Goal: Find specific page/section: Find specific page/section

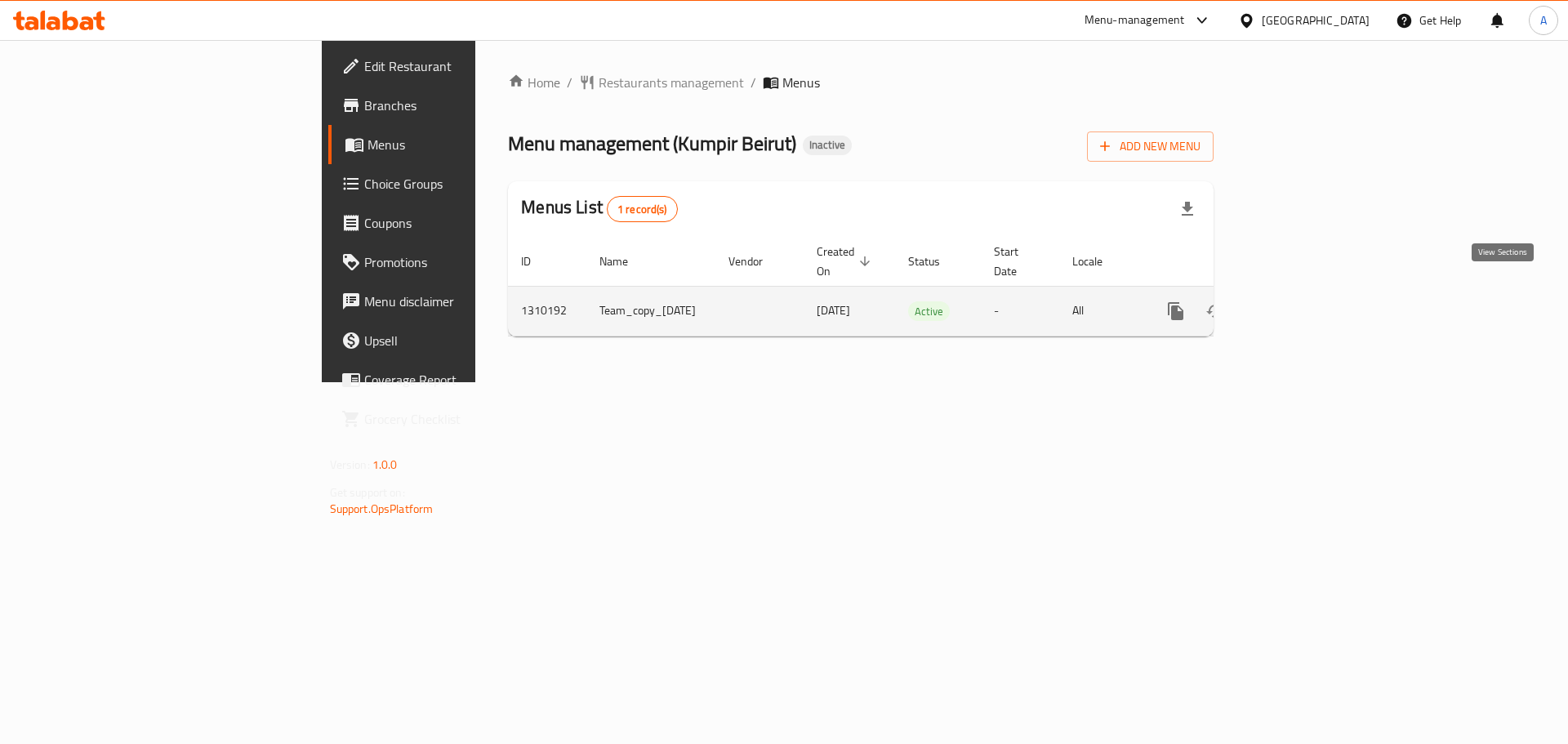
click at [1314, 306] on link "enhanced table" at bounding box center [1294, 311] width 39 height 39
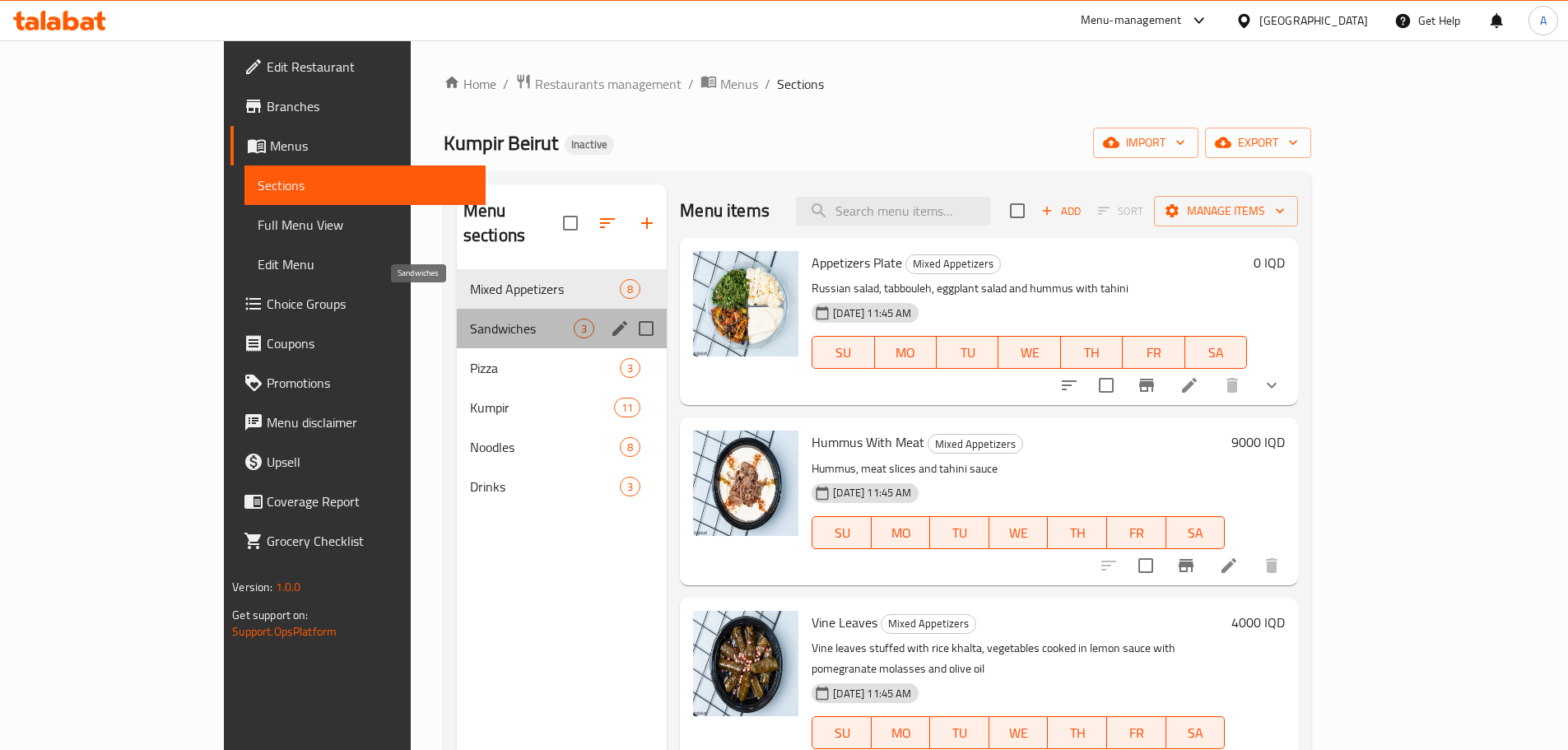
click at [470, 319] on span "Sandwiches" at bounding box center [521, 329] width 103 height 19
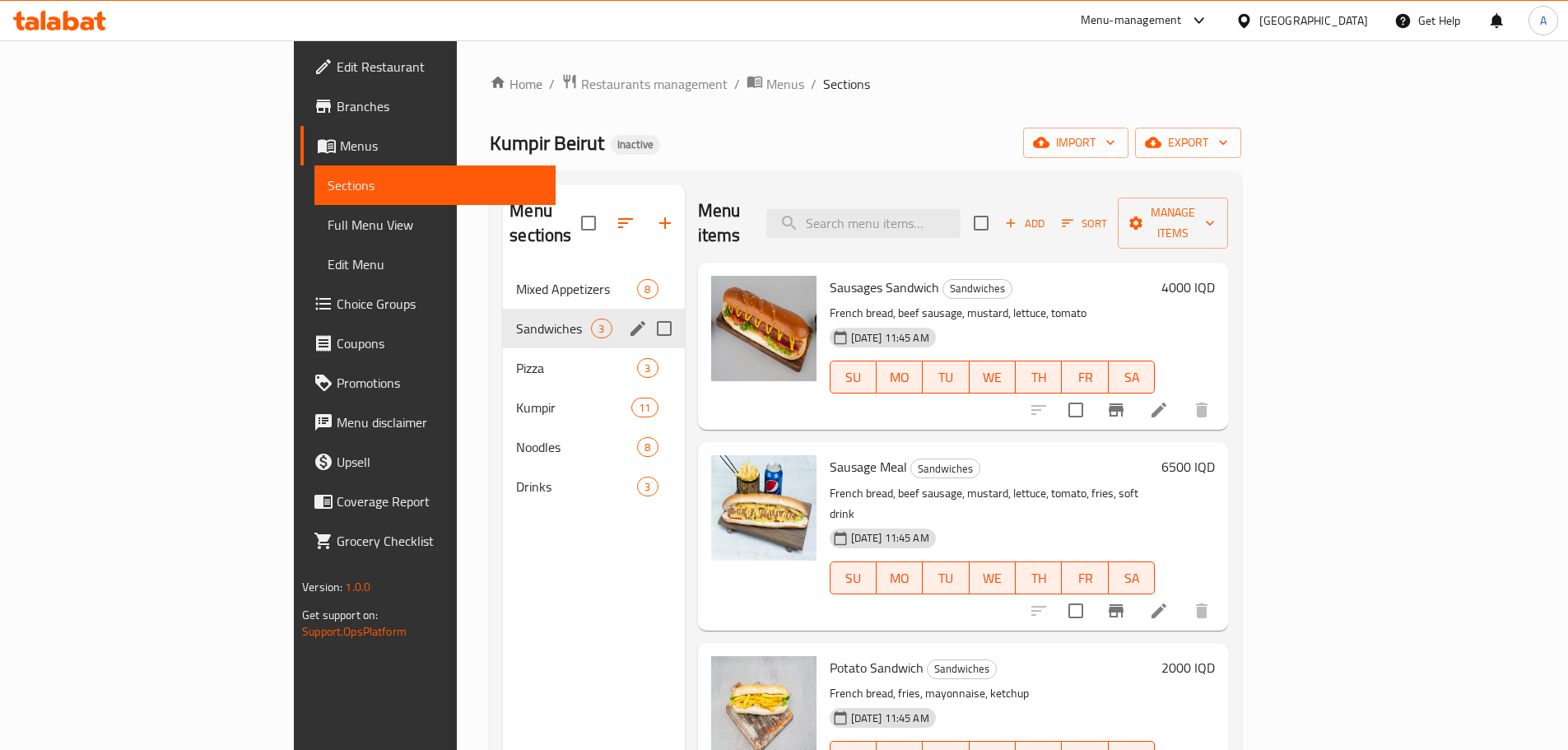
click at [502, 317] on div "Sandwiches 3" at bounding box center [592, 328] width 181 height 40
click at [516, 359] on span "Pizza" at bounding box center [554, 368] width 75 height 19
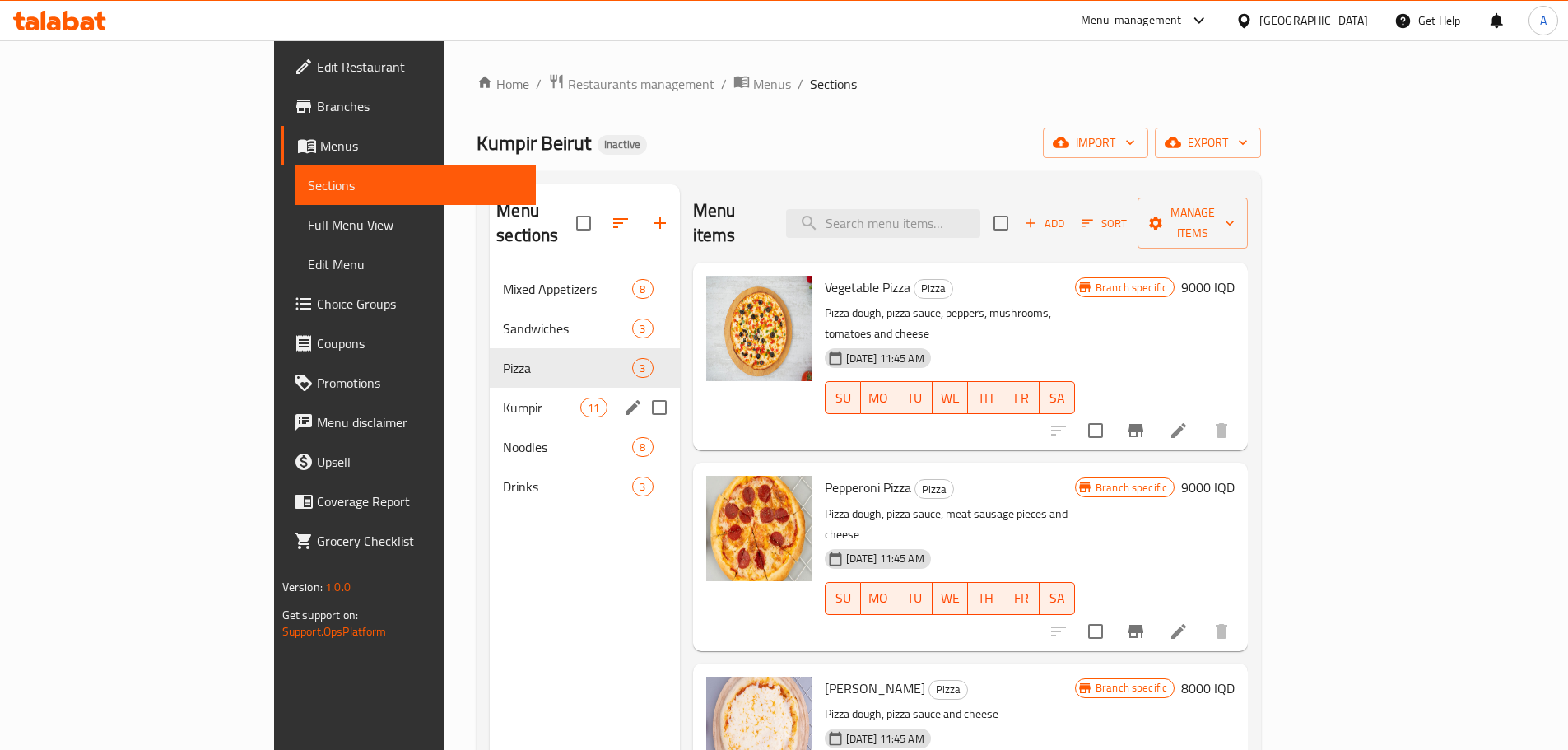
click at [502, 397] on span "Kumpir" at bounding box center [541, 407] width 77 height 19
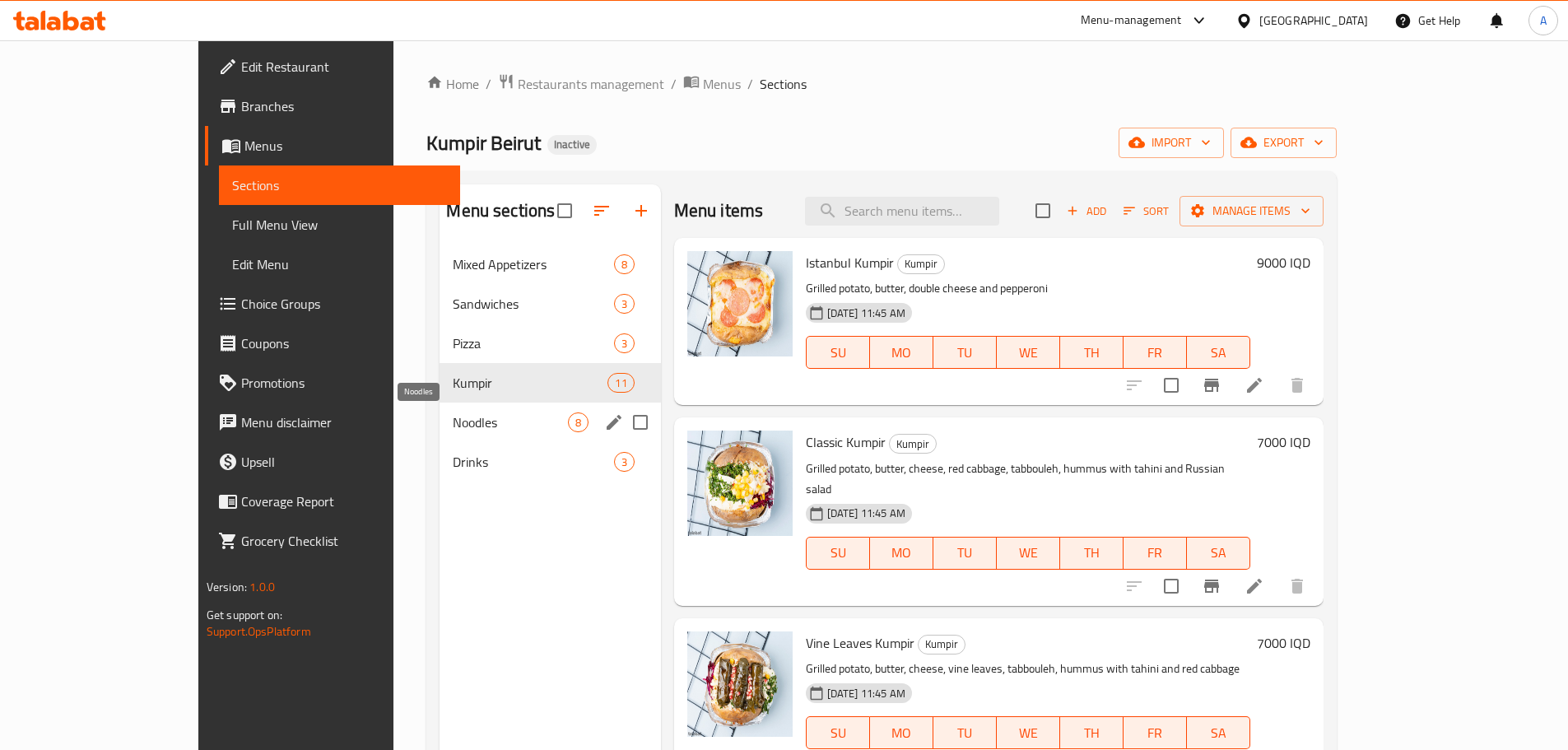
click at [492, 428] on span "Noodles" at bounding box center [509, 422] width 114 height 19
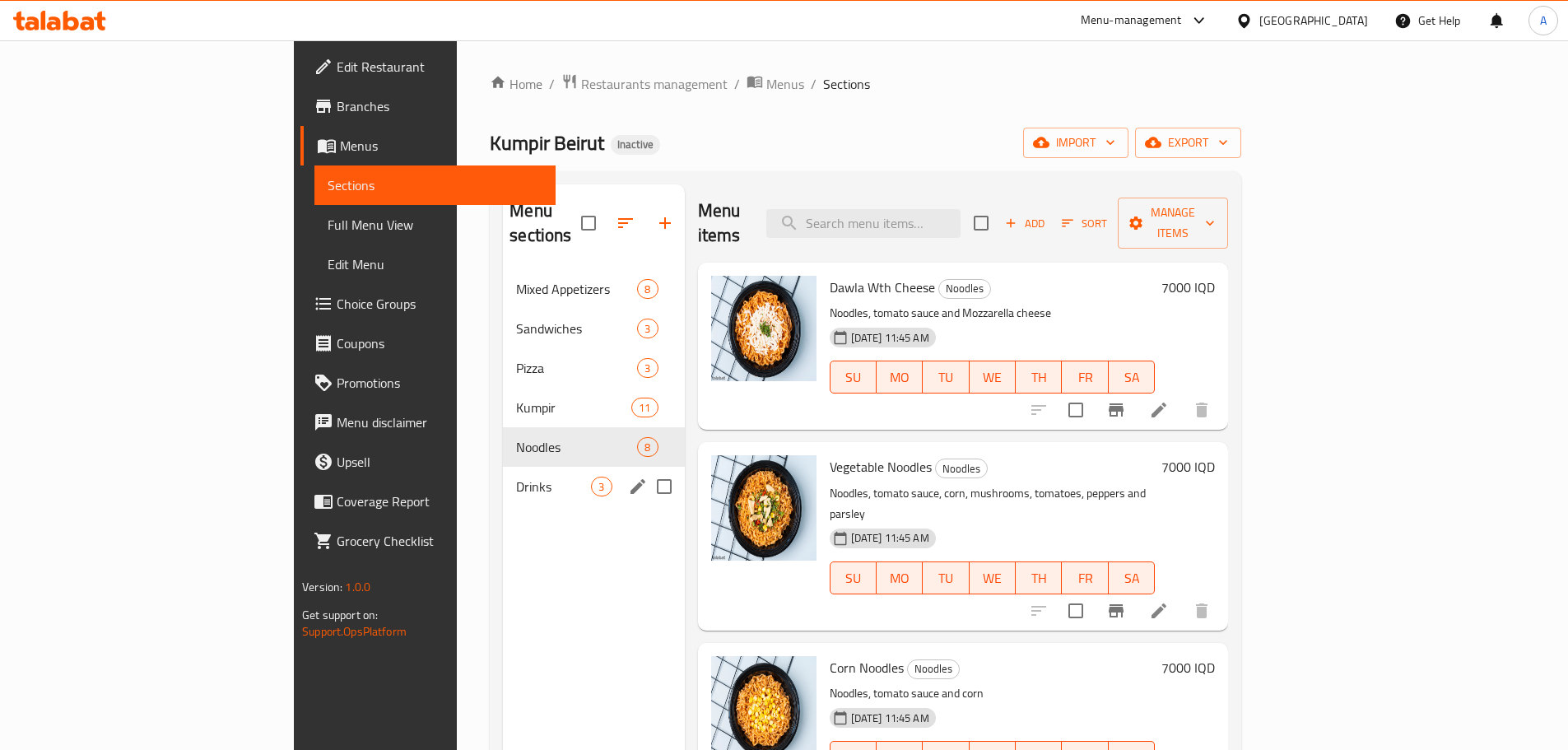
click at [502, 473] on div "Drinks 3" at bounding box center [592, 486] width 181 height 40
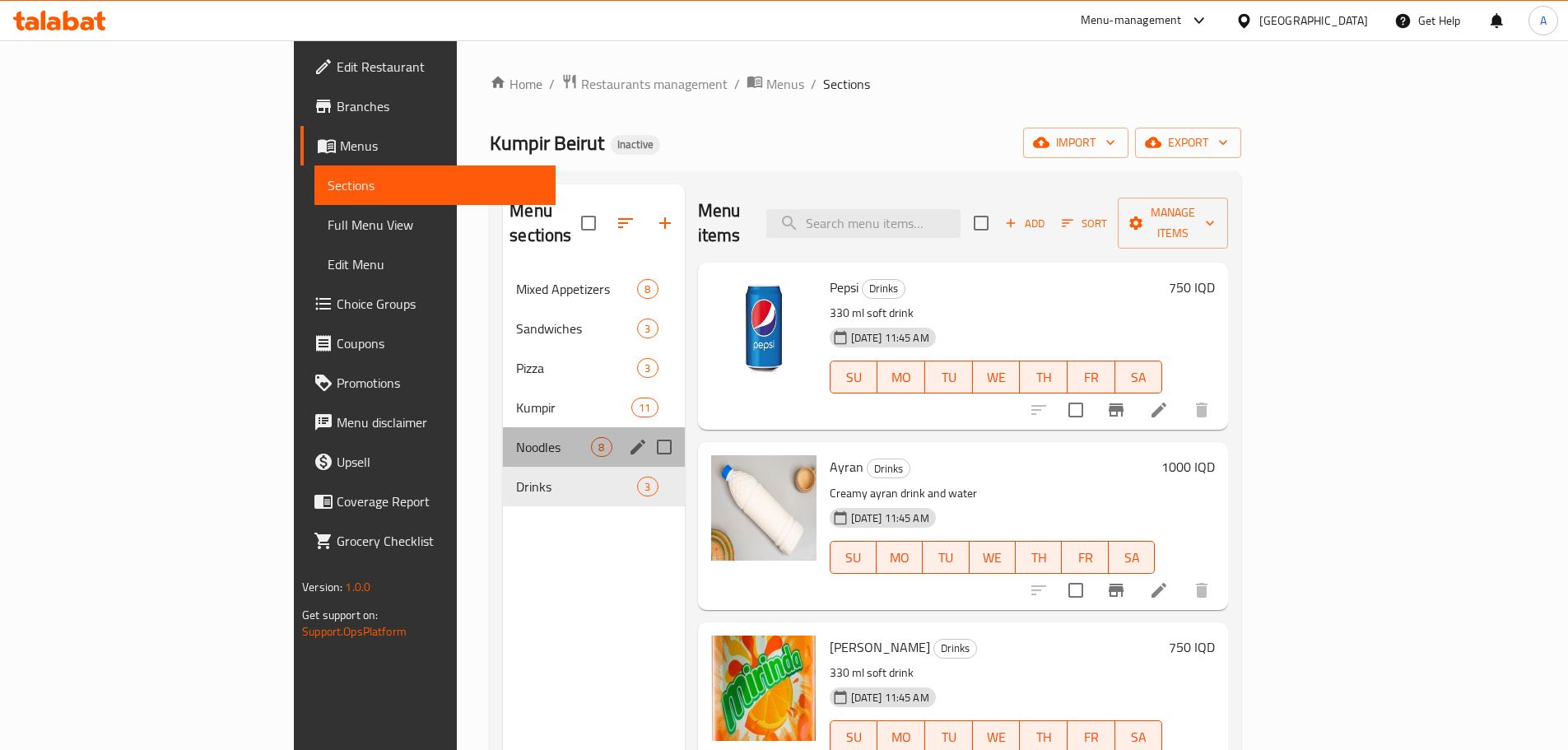
drag, startPoint x: 369, startPoint y: 416, endPoint x: 467, endPoint y: 421, distance: 98.1
click at [516, 437] on span "Noodles" at bounding box center [554, 447] width 75 height 19
